Goal: Check status: Check status

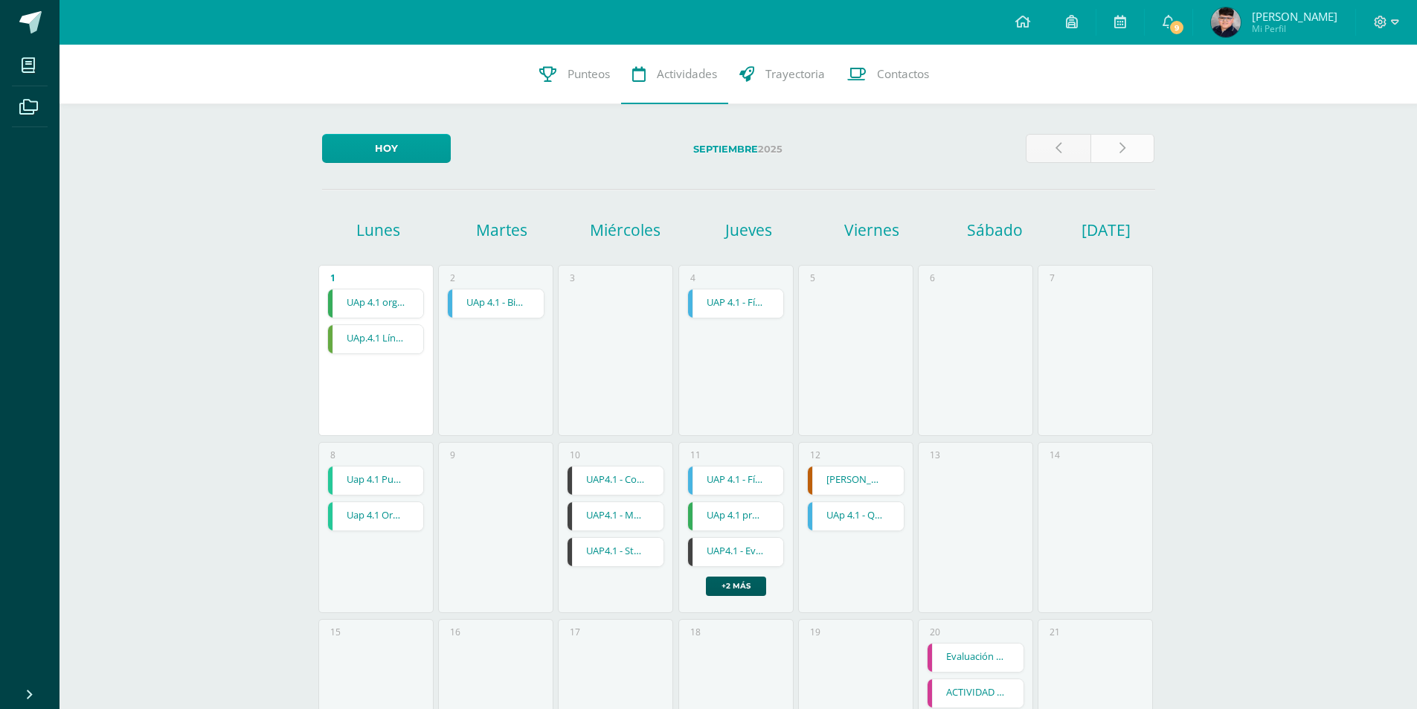
click at [1126, 145] on link at bounding box center [1122, 148] width 65 height 29
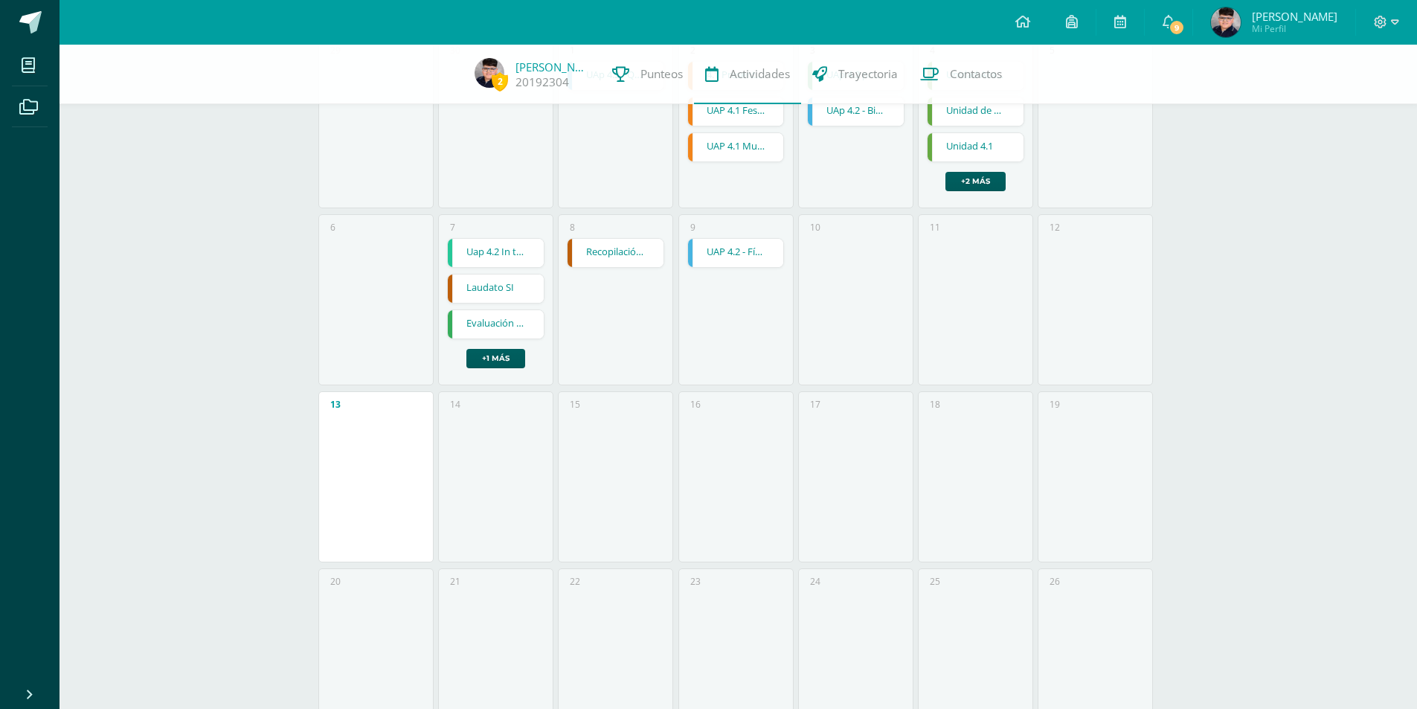
scroll to position [223, 0]
click at [1163, 16] on link "9" at bounding box center [1169, 22] width 48 height 45
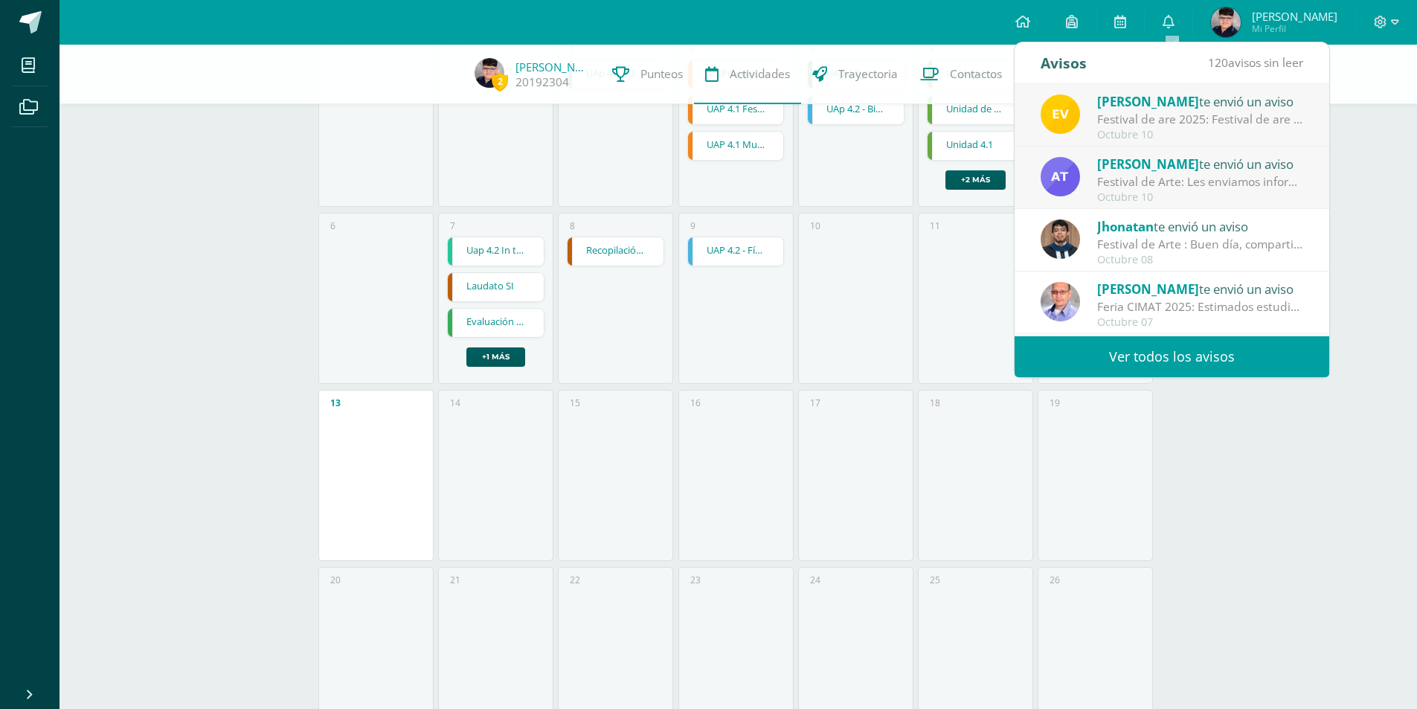
click at [1168, 362] on link "Ver todos los avisos" at bounding box center [1171, 356] width 315 height 41
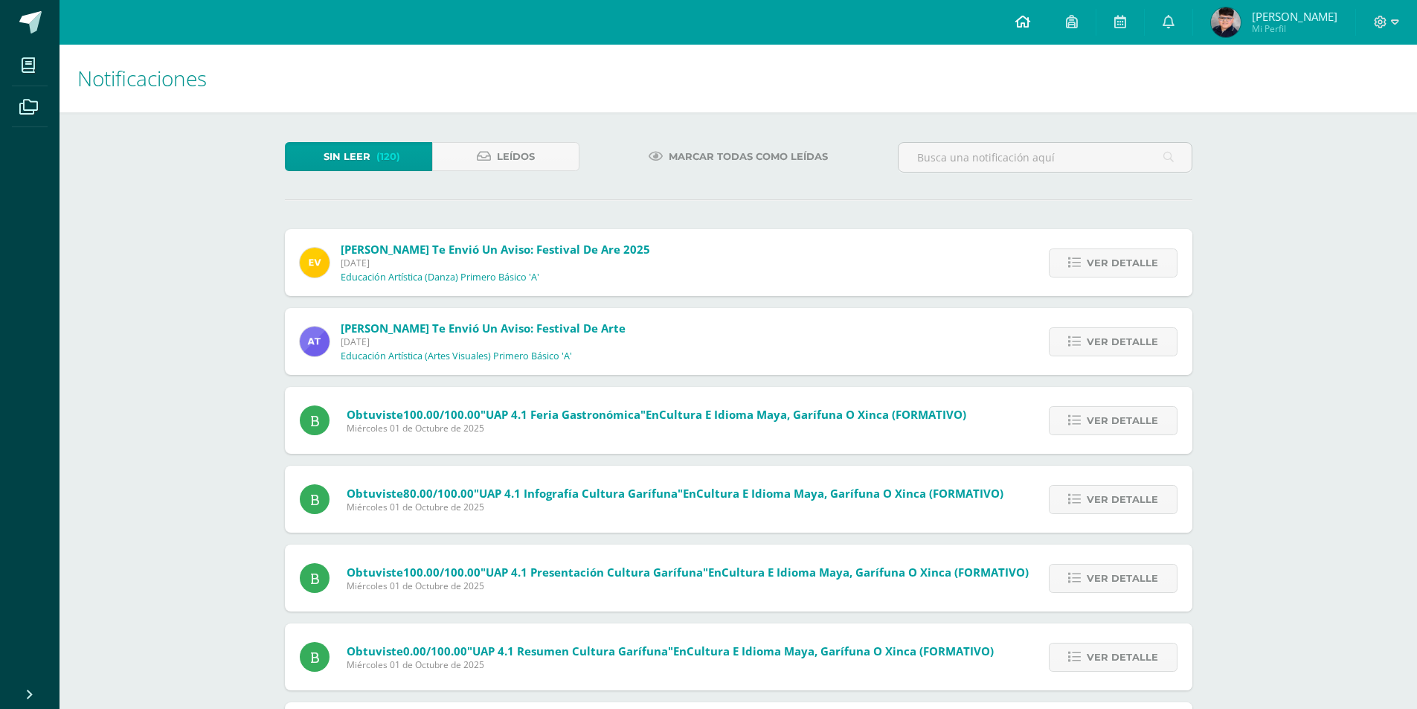
click at [1026, 15] on icon at bounding box center [1022, 21] width 15 height 13
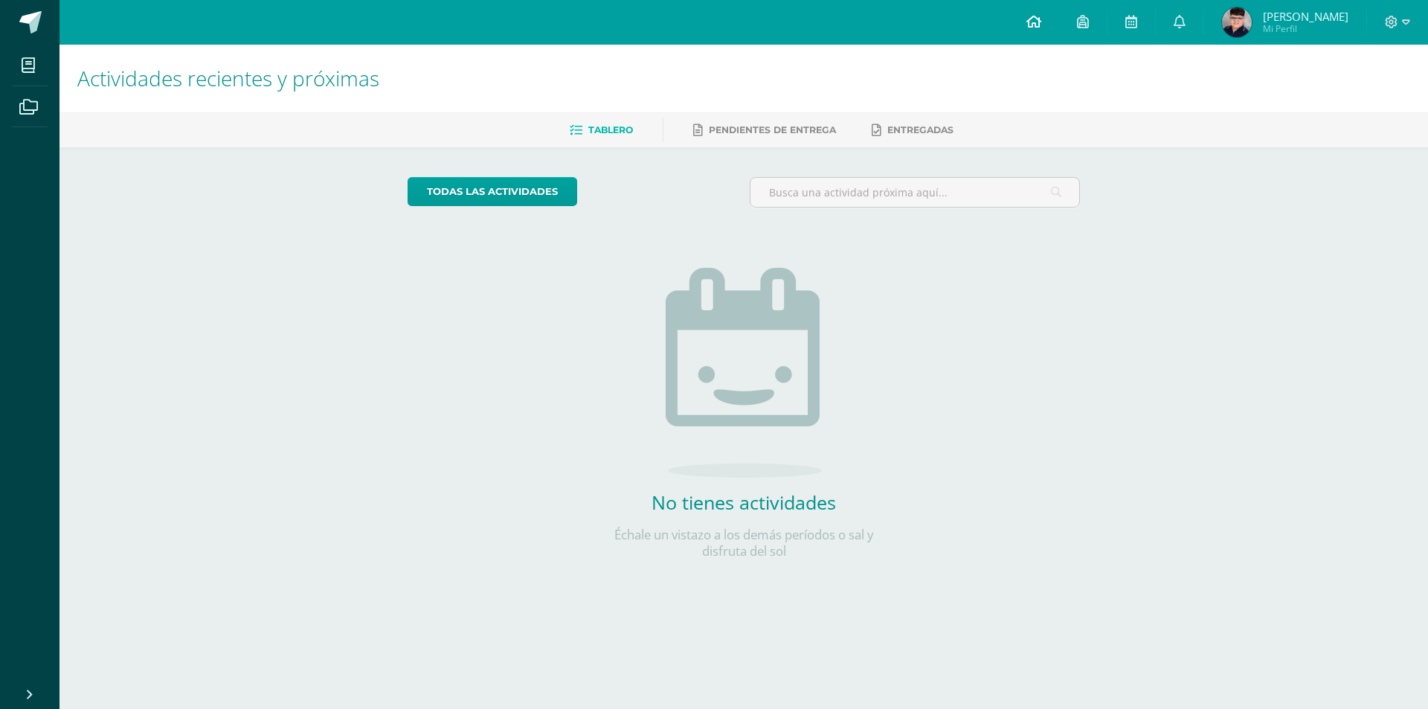
click at [1035, 16] on icon at bounding box center [1033, 21] width 15 height 13
click at [1093, 30] on link at bounding box center [1083, 22] width 48 height 45
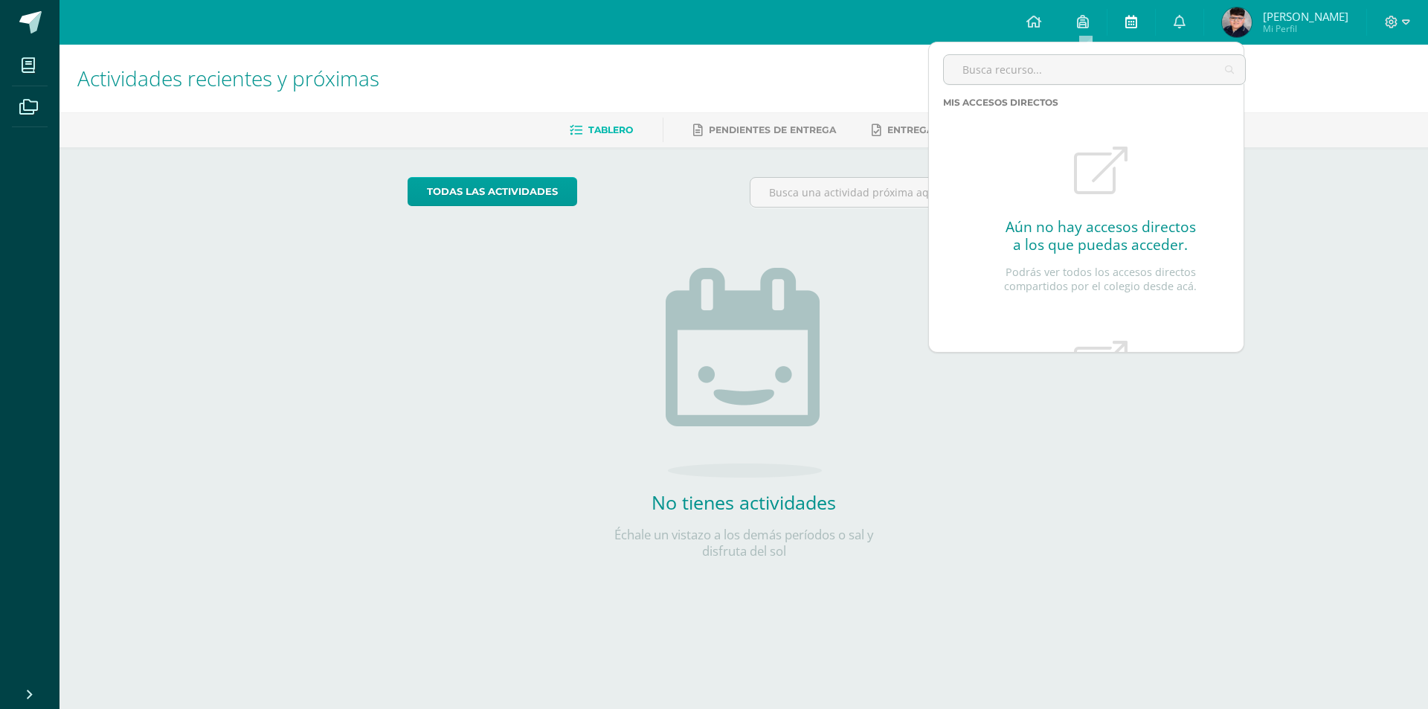
click at [1132, 28] on span at bounding box center [1131, 22] width 12 height 16
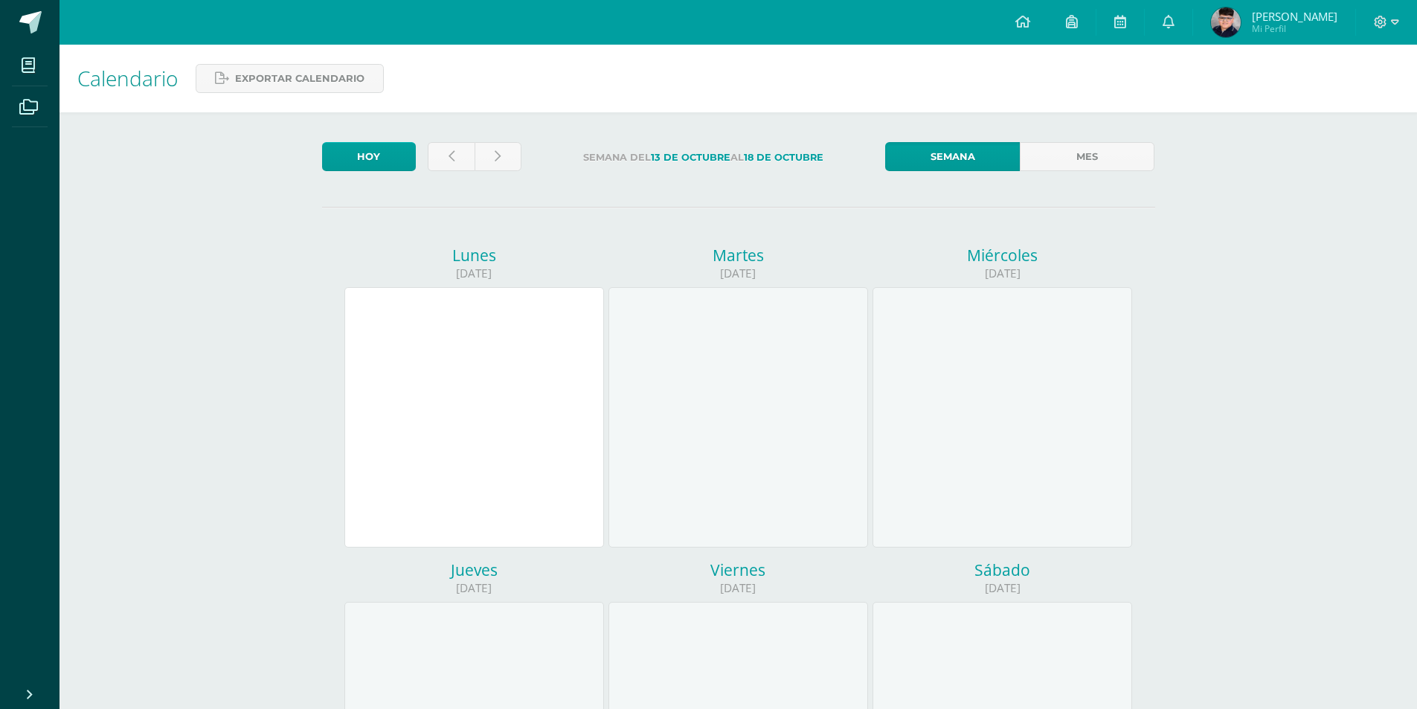
click at [1281, 26] on span "Mi Perfil" at bounding box center [1295, 28] width 86 height 13
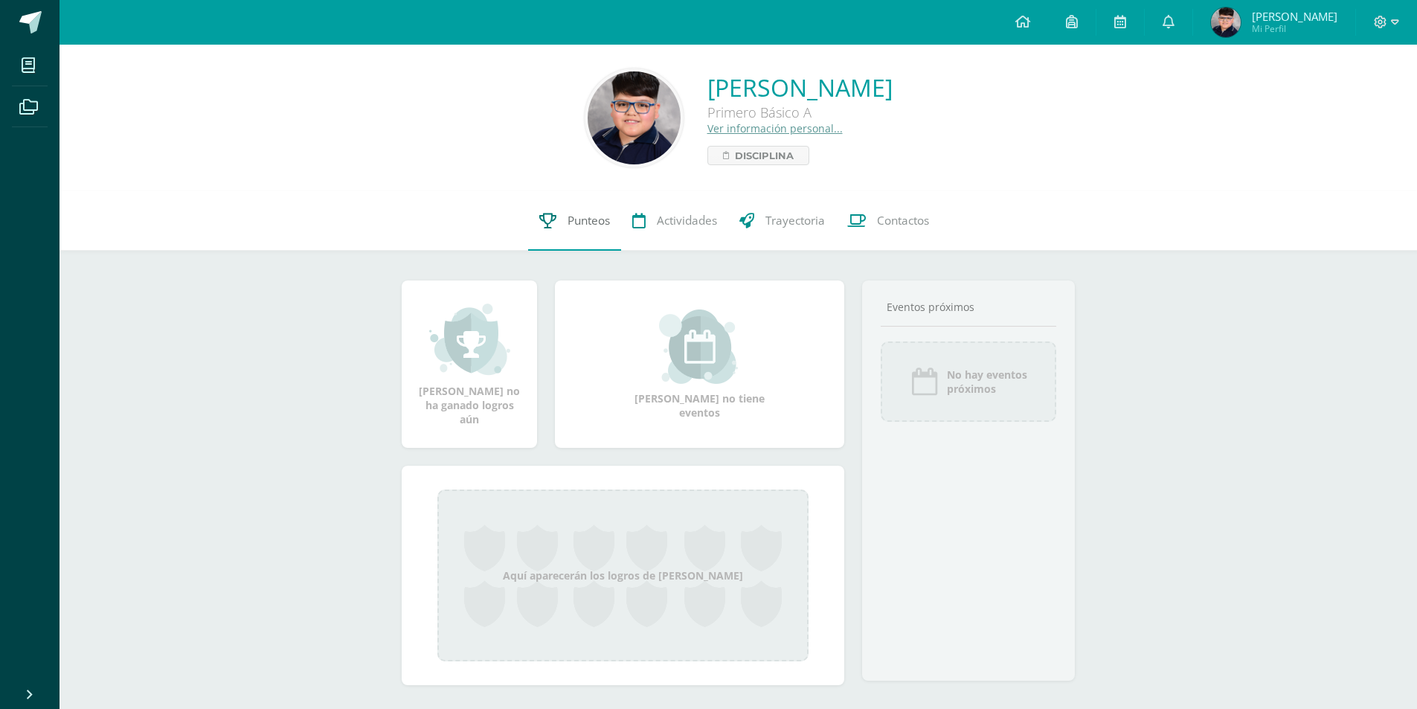
click at [576, 228] on span "Punteos" at bounding box center [588, 221] width 42 height 16
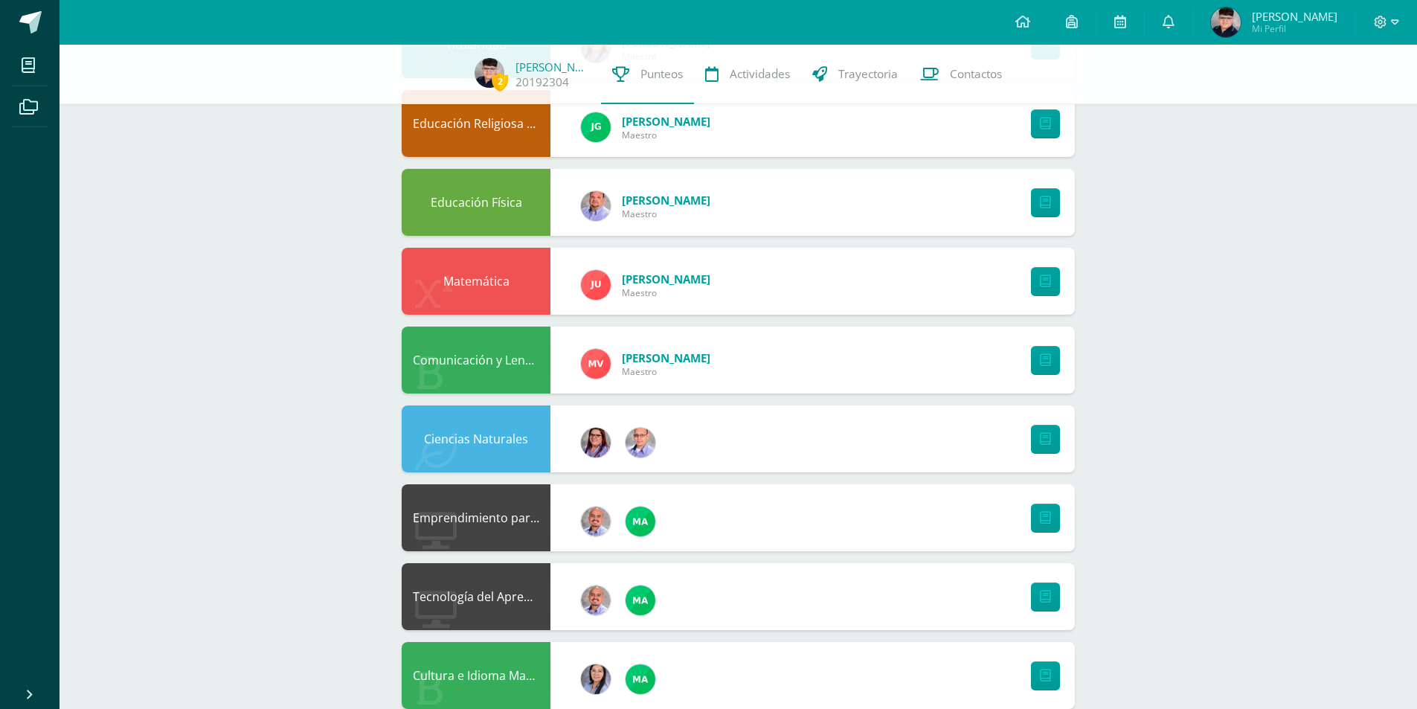
scroll to position [223, 0]
click at [1042, 279] on icon at bounding box center [1045, 280] width 11 height 13
click at [765, 274] on div "Matemática [PERSON_NAME]" at bounding box center [738, 280] width 673 height 67
click at [541, 281] on div "Matemática" at bounding box center [476, 280] width 149 height 67
click at [602, 287] on img at bounding box center [596, 284] width 30 height 30
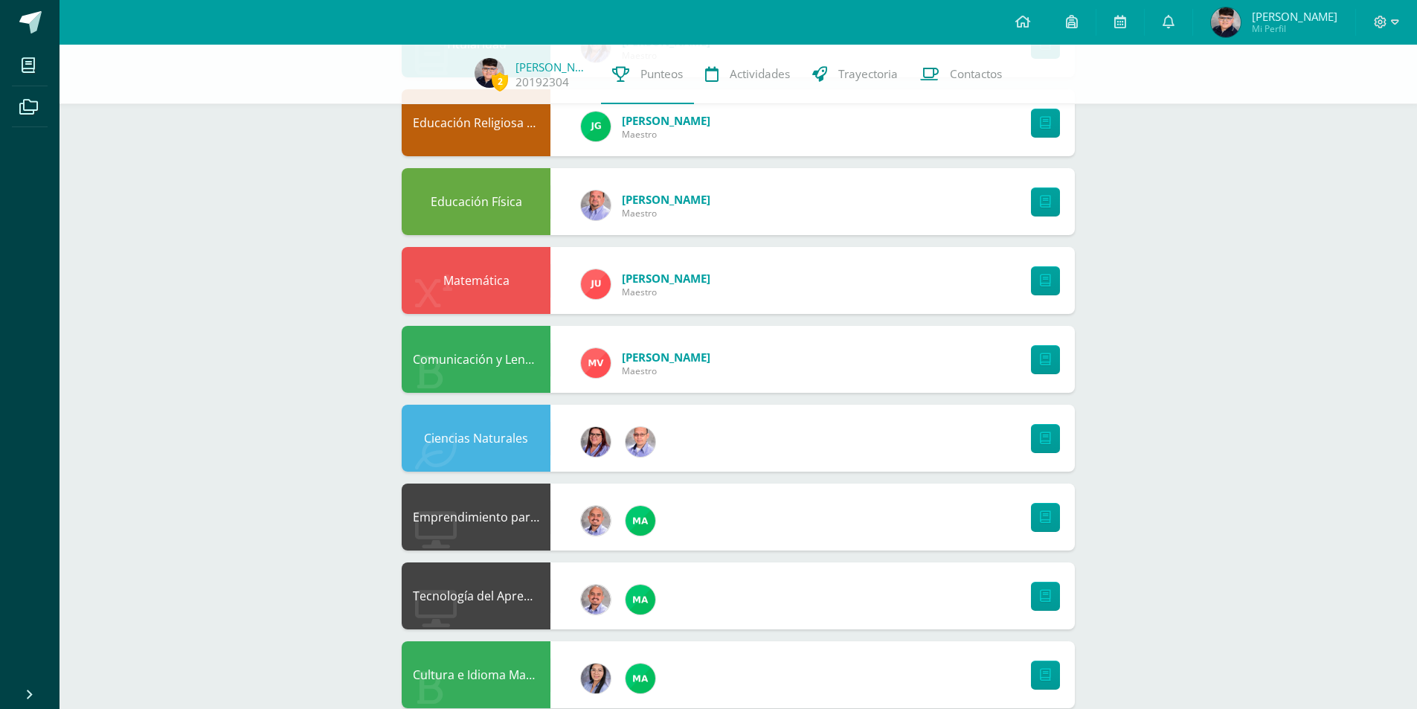
scroll to position [0, 0]
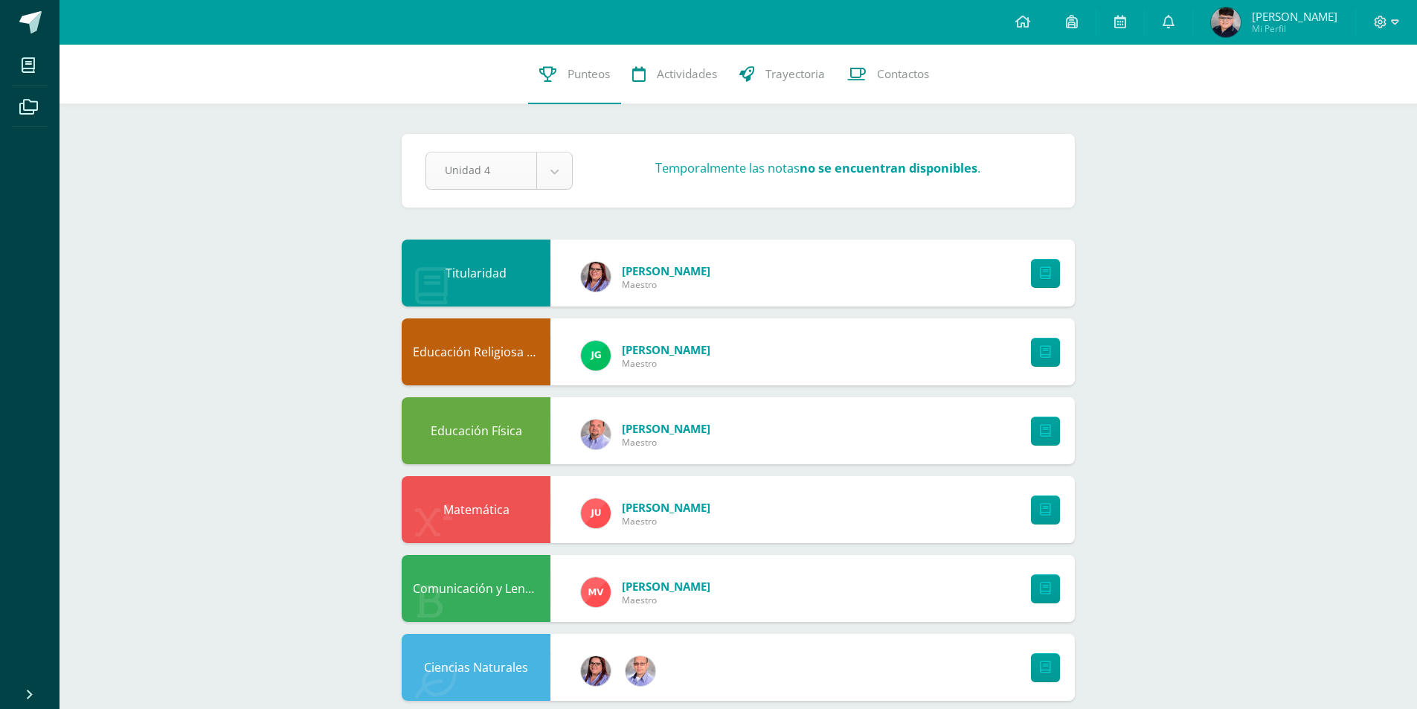
click at [551, 177] on body "Mis cursos Archivos Cerrar panel Ciencias Naturales Primero Básico "A" Ciencias…" at bounding box center [708, 720] width 1417 height 1440
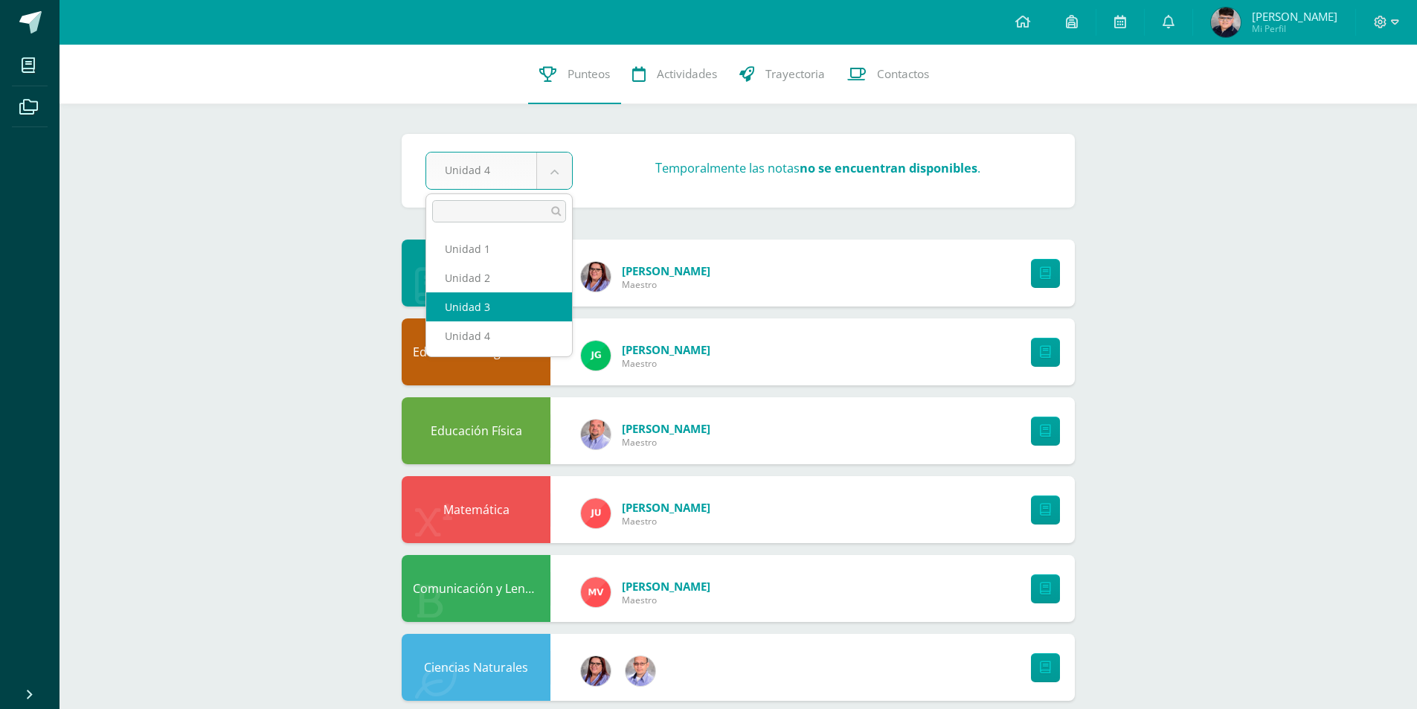
select select "Unidad 3"
